Goal: Communication & Community: Participate in discussion

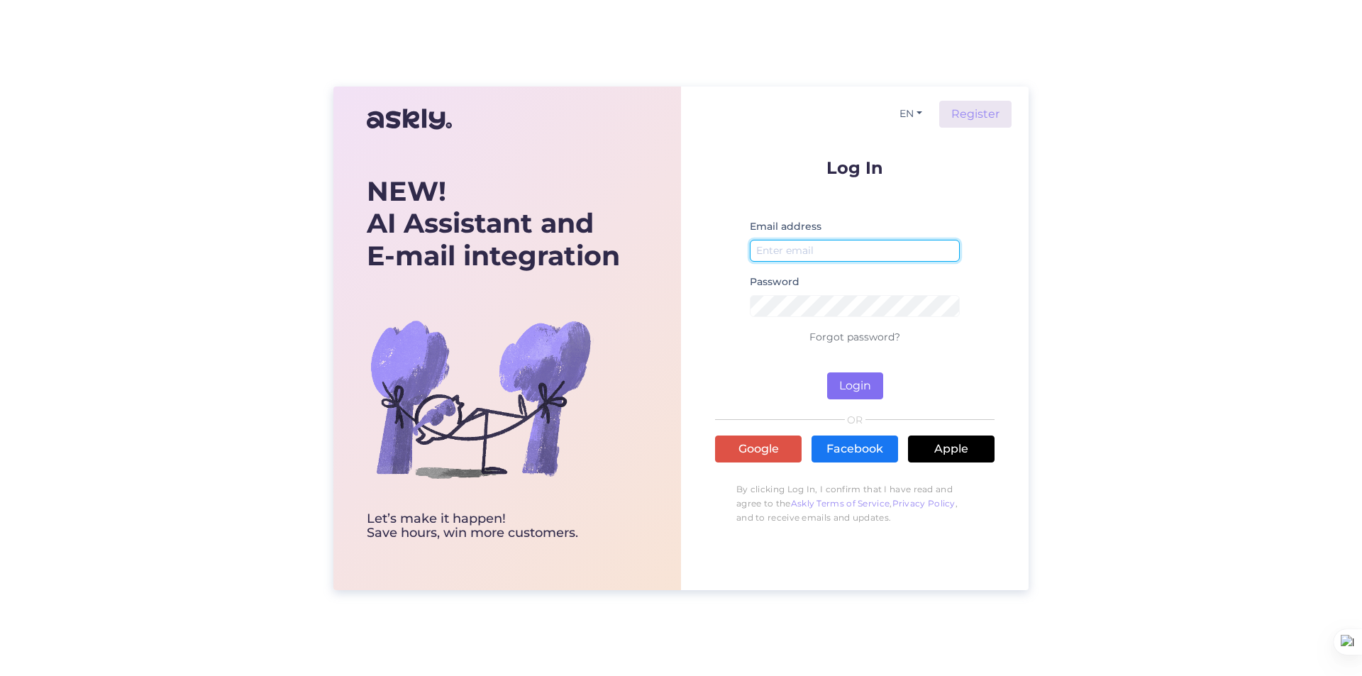
type input "[EMAIL_ADDRESS][DOMAIN_NAME]"
click at [866, 385] on button "Login" at bounding box center [855, 385] width 56 height 27
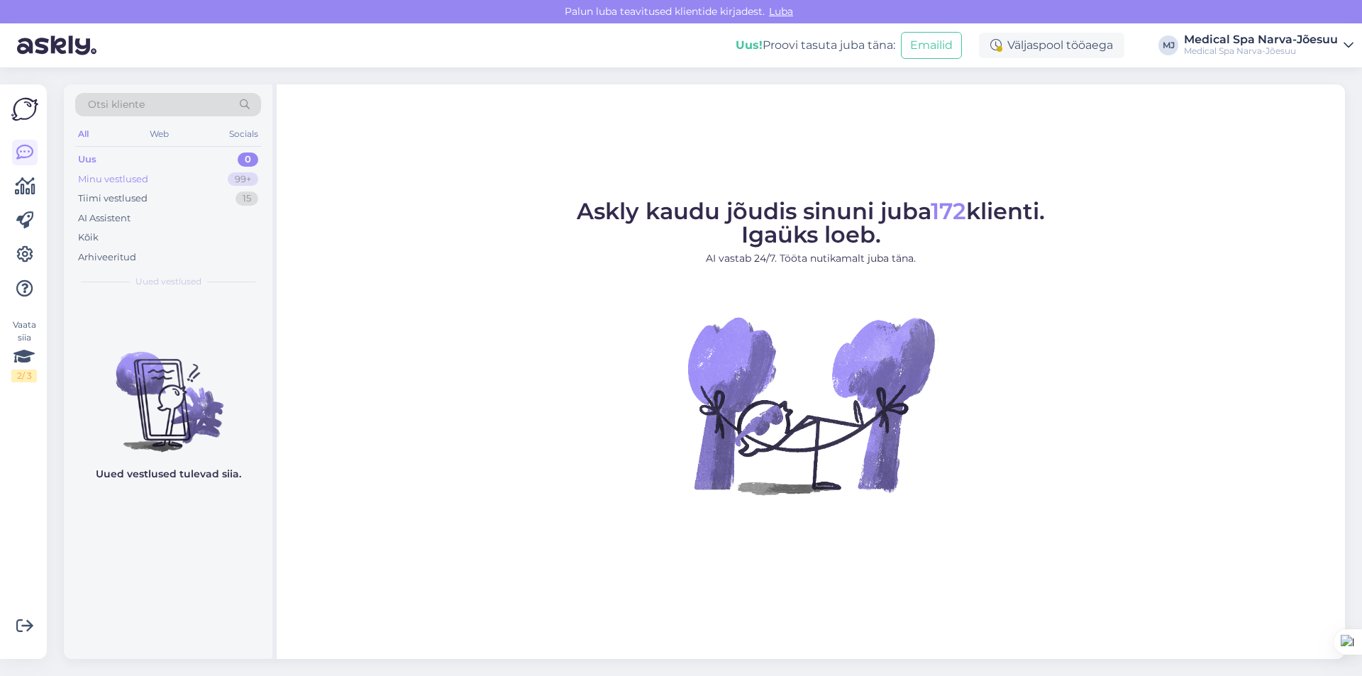
click at [116, 174] on div "Minu vestlused" at bounding box center [113, 179] width 70 height 14
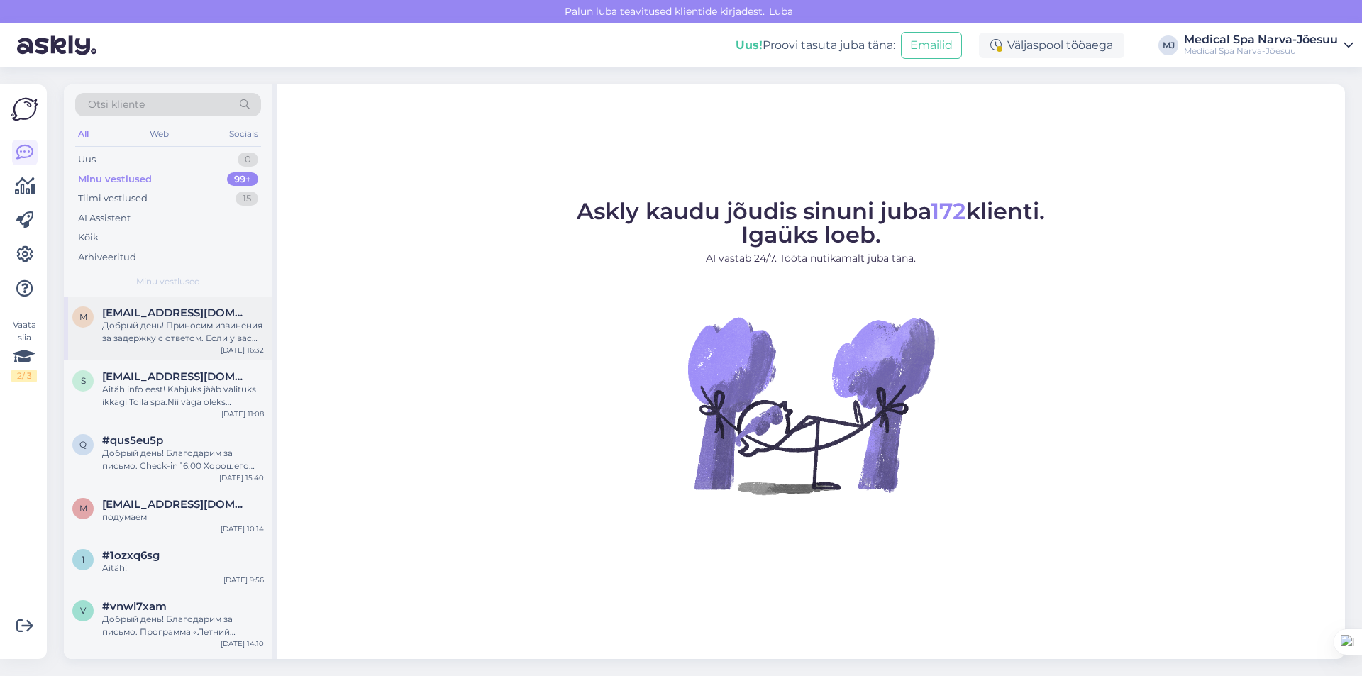
click at [160, 329] on div "Добрый день! Приносим извинения за задержку с ответом. Если у вас забронирован …" at bounding box center [183, 332] width 162 height 26
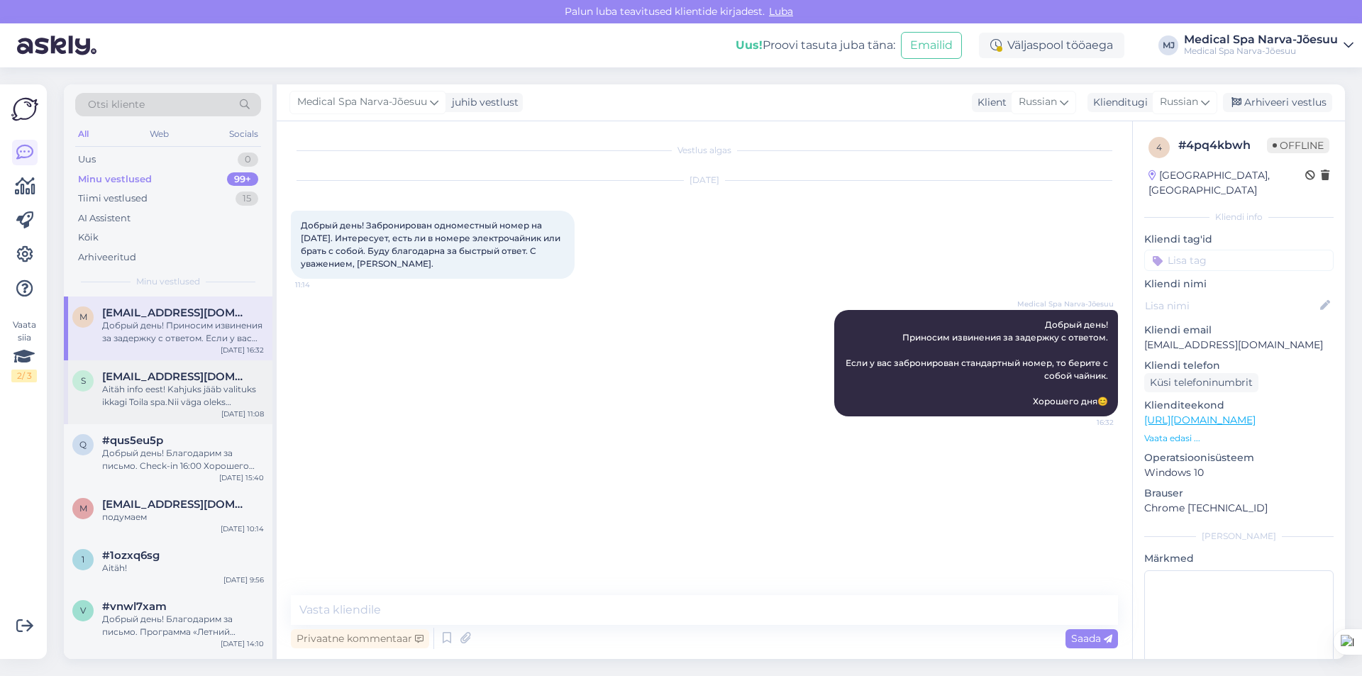
click at [175, 406] on div "Aitäh info eest! Kahjuks jääb valituks ikkagi Toila spa.Nii väga oleks soovinud…" at bounding box center [183, 396] width 162 height 26
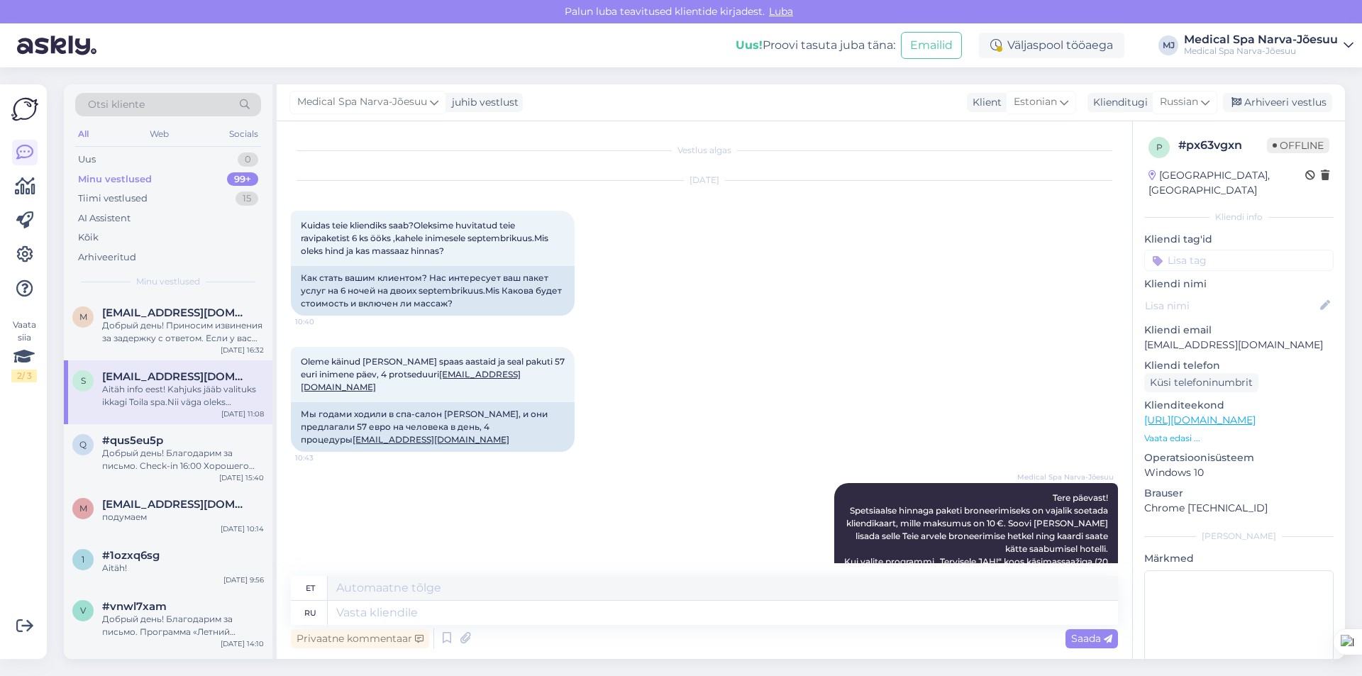
scroll to position [787, 0]
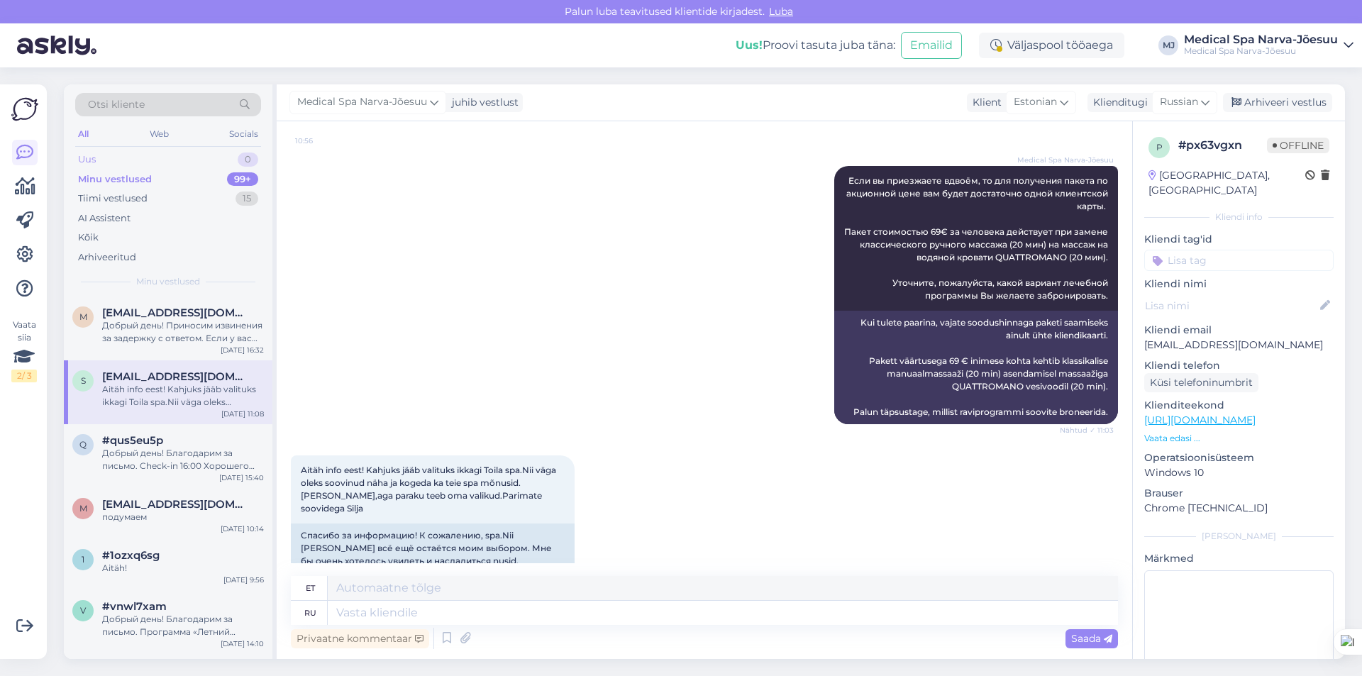
click at [94, 158] on div "Uus" at bounding box center [87, 160] width 18 height 14
